Goal: Task Accomplishment & Management: Use online tool/utility

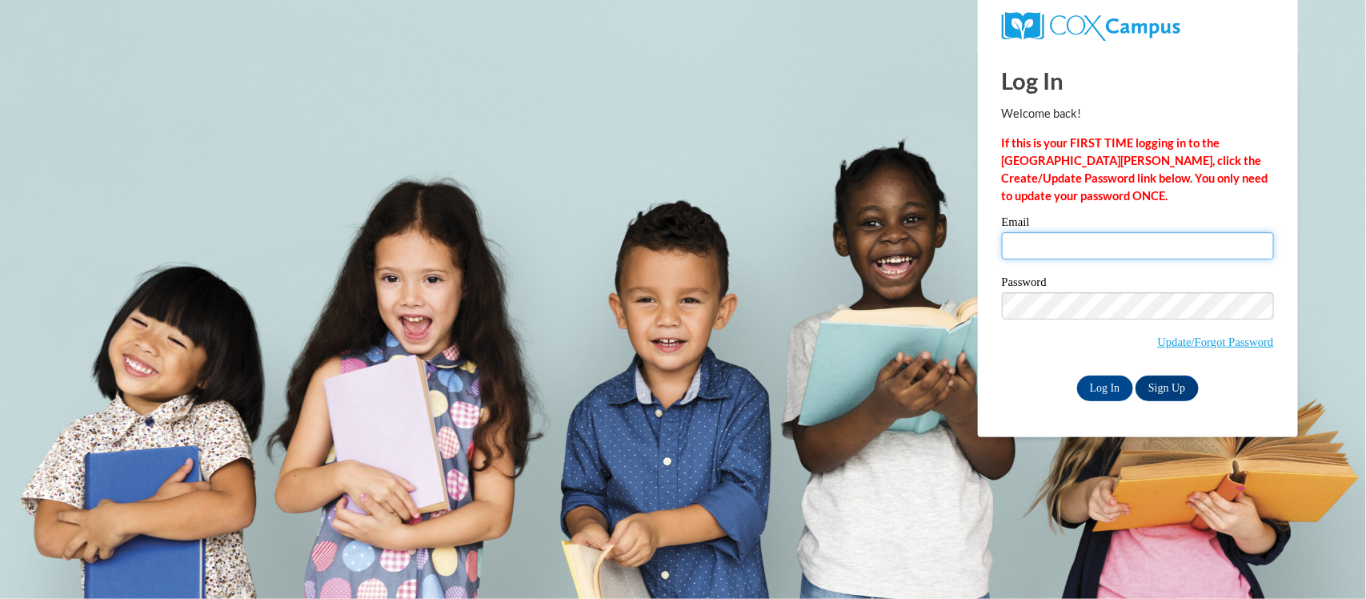
click at [1060, 245] on input "Email" at bounding box center [1138, 245] width 272 height 27
type input "[PERSON_NAME][EMAIL_ADDRESS][PERSON_NAME][DOMAIN_NAME]"
click at [1095, 381] on input "Log In" at bounding box center [1105, 388] width 56 height 26
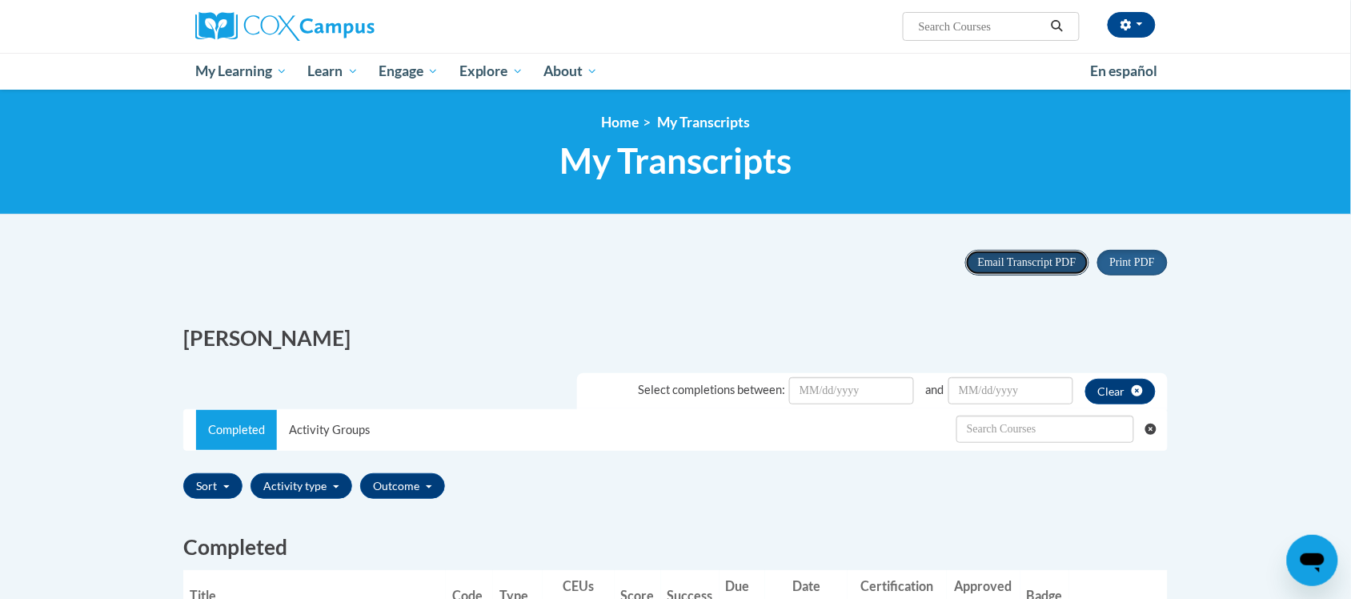
click at [1054, 266] on span "Email Transcript PDF" at bounding box center [1027, 262] width 98 height 12
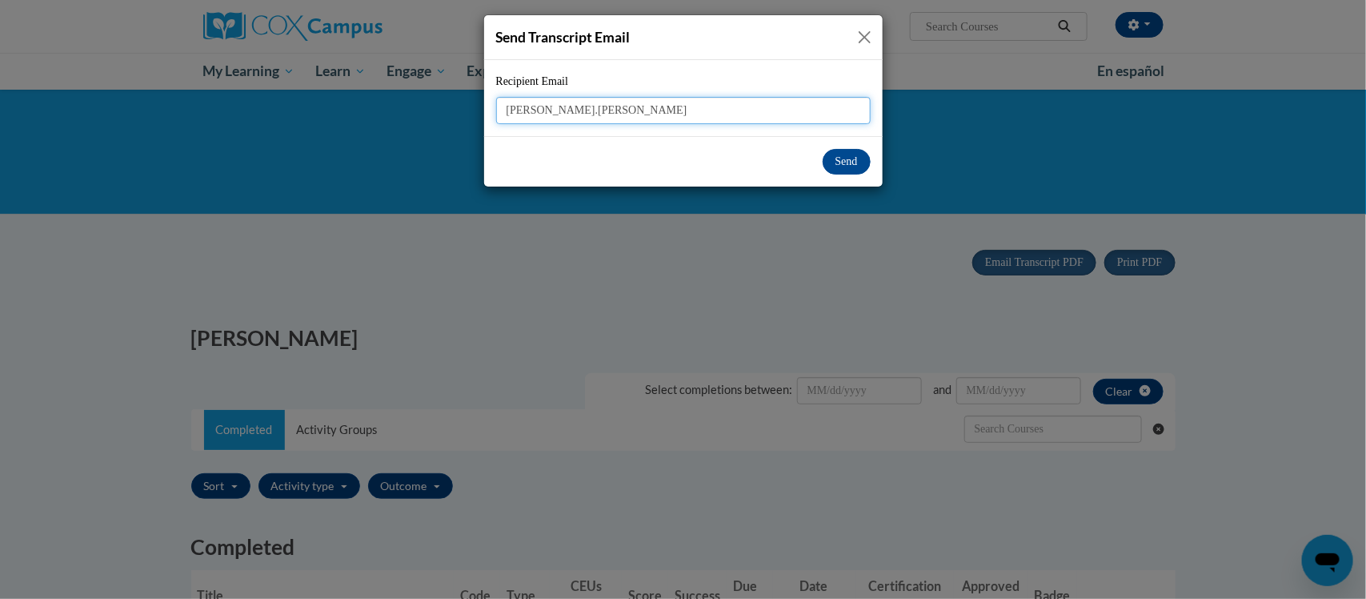
drag, startPoint x: 839, startPoint y: 165, endPoint x: 696, endPoint y: 102, distance: 155.5
drag, startPoint x: 696, startPoint y: 102, endPoint x: 614, endPoint y: 118, distance: 83.8
type input "[PERSON_NAME][EMAIL_ADDRESS][PERSON_NAME][DOMAIN_NAME]"
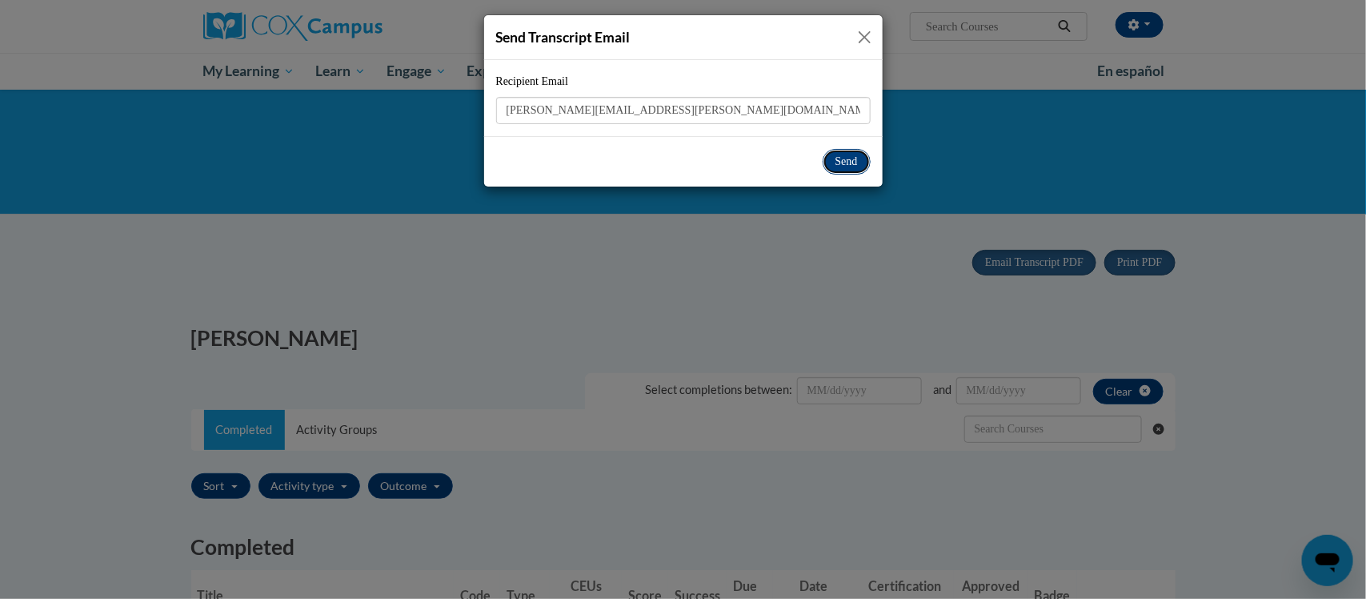
click at [843, 162] on button "Send" at bounding box center [847, 162] width 48 height 26
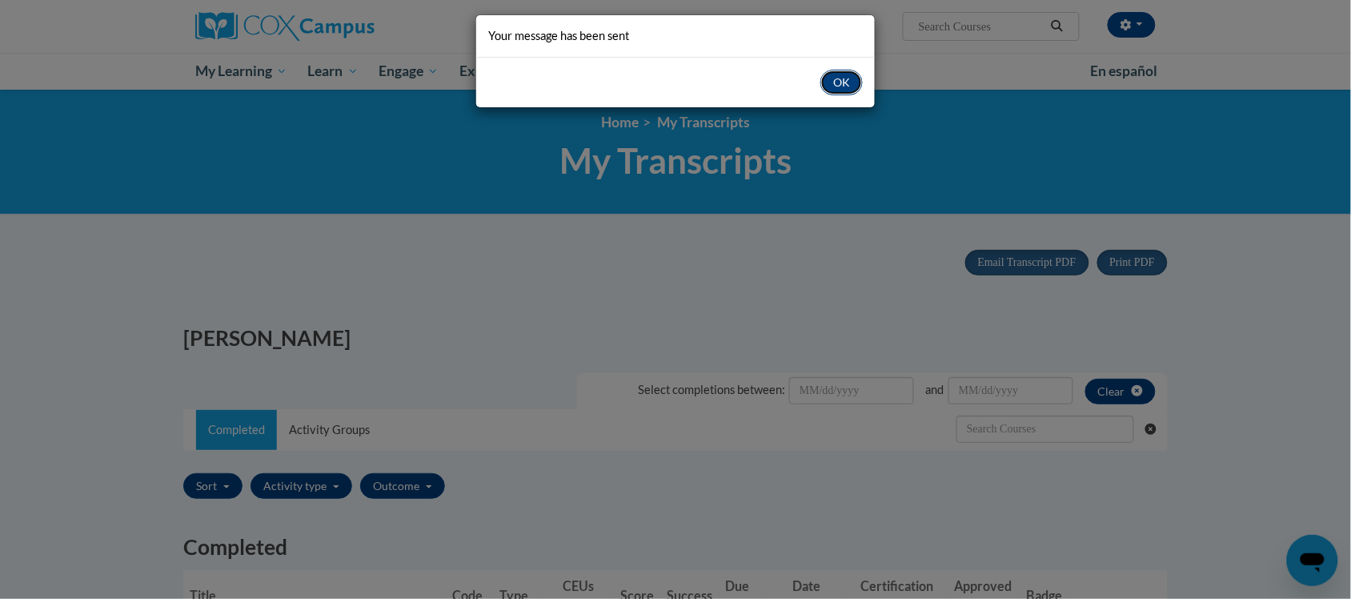
click at [835, 77] on button "OK" at bounding box center [841, 83] width 42 height 26
